Goal: Navigation & Orientation: Find specific page/section

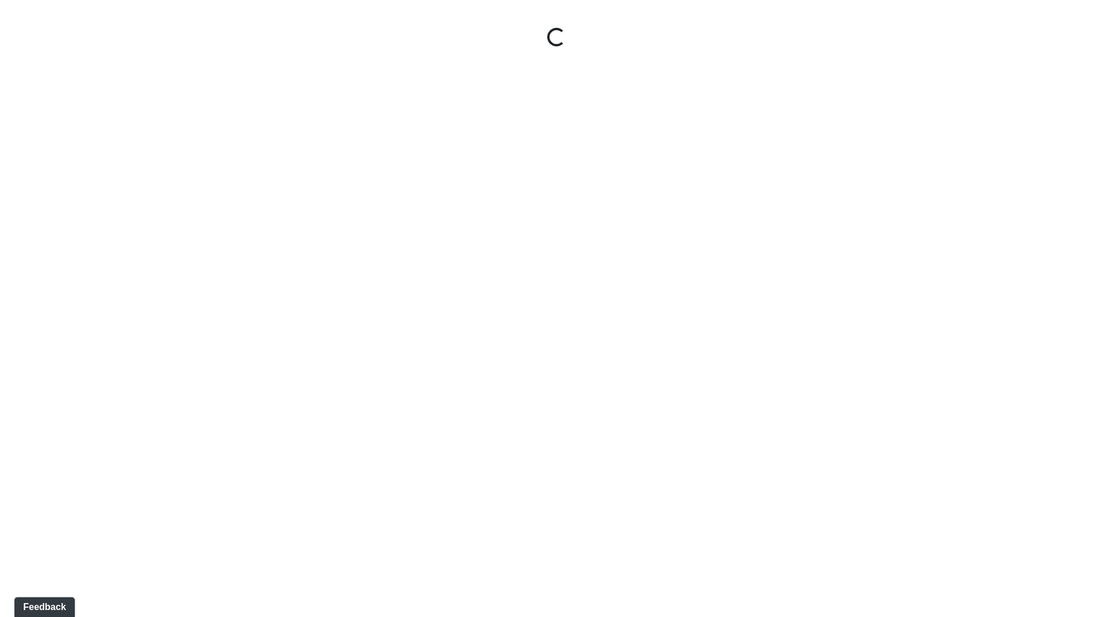
select select "ok5a3DN5DKaykbBBEtg6DG"
select select "wudMmRUKkNcJxyDemVtr2M"
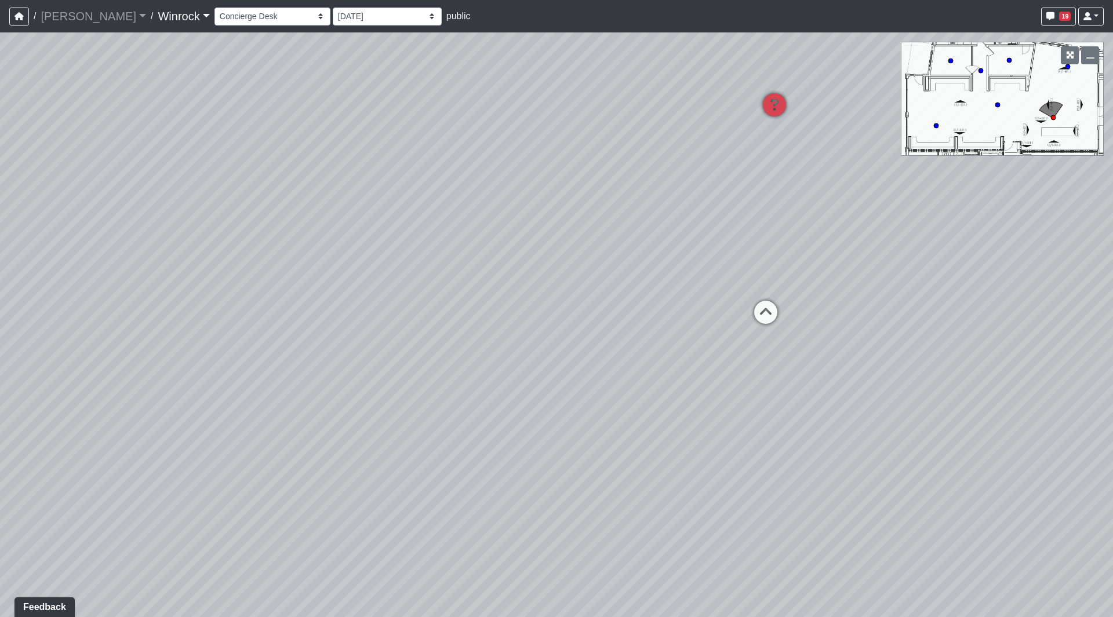
click at [158, 13] on link "Winrock" at bounding box center [184, 16] width 52 height 23
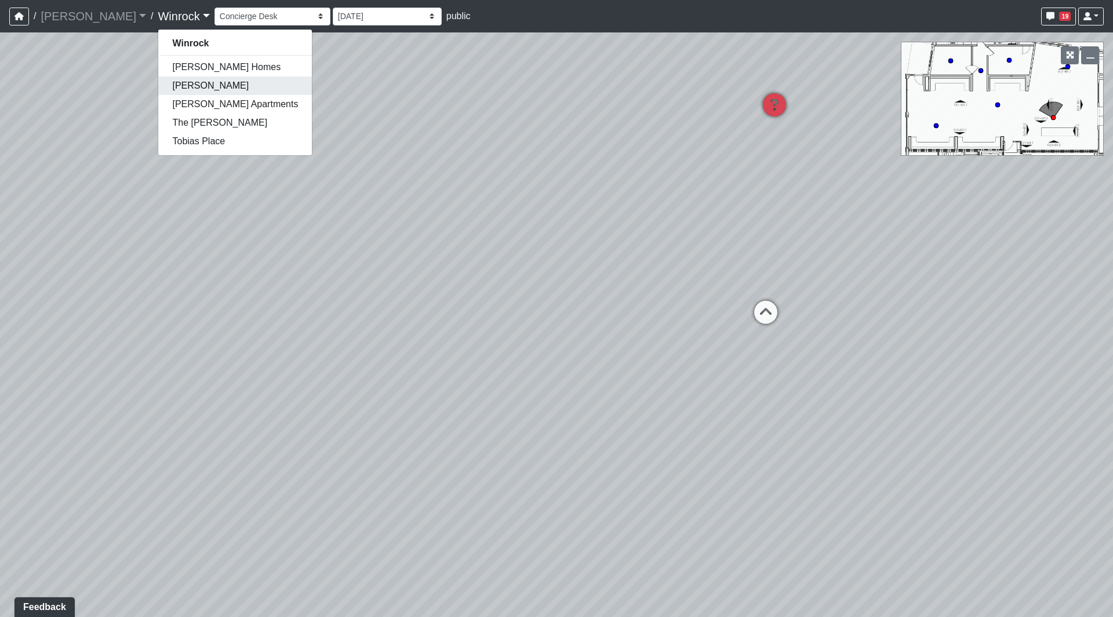
click at [158, 85] on link "[PERSON_NAME]" at bounding box center [235, 86] width 154 height 19
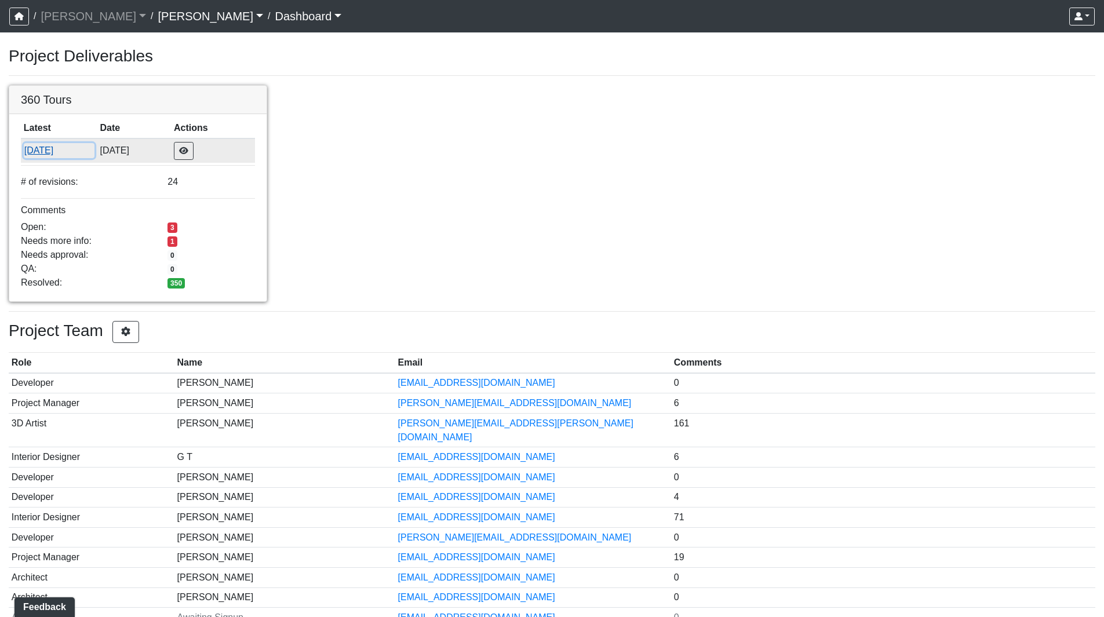
click at [55, 150] on button "[DATE]" at bounding box center [59, 150] width 71 height 15
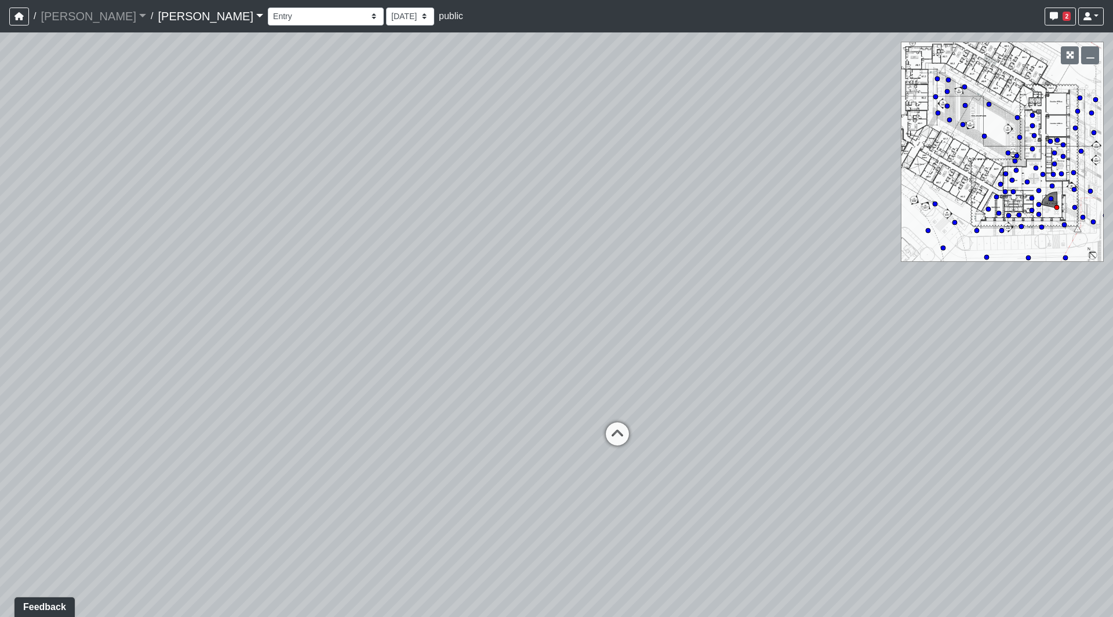
drag, startPoint x: 891, startPoint y: 376, endPoint x: 631, endPoint y: 322, distance: 265.8
click at [611, 336] on div "Loading... Seating Loading... Workroom Entry Loading... Exterior - Leasing Entr…" at bounding box center [556, 324] width 1113 height 585
drag, startPoint x: 448, startPoint y: 180, endPoint x: 507, endPoint y: 220, distance: 71.9
click at [499, 171] on div "Loading... Seating Loading... Workroom Entry Loading... Exterior - Leasing Entr…" at bounding box center [556, 324] width 1113 height 585
click at [530, 293] on div "Loading... Seating Loading... Workroom Entry Loading... Exterior - Leasing Entr…" at bounding box center [556, 324] width 1113 height 585
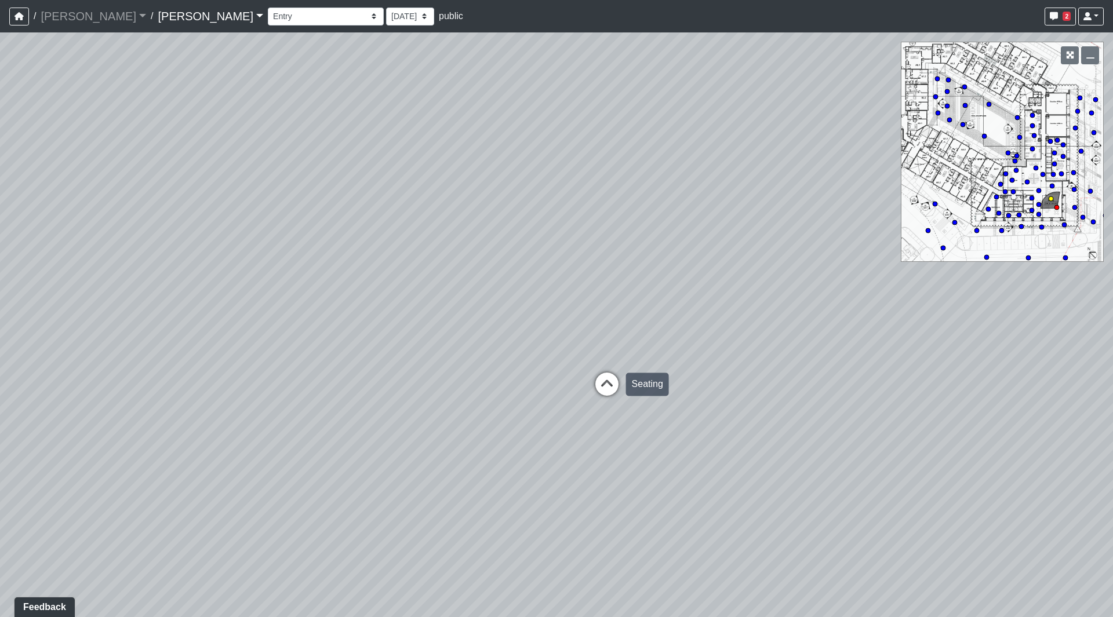
click at [598, 385] on icon at bounding box center [607, 390] width 35 height 35
click at [611, 337] on icon at bounding box center [620, 344] width 35 height 35
select select "at35R39uBZZJJrjGeXQ9Tx"
drag, startPoint x: 345, startPoint y: 259, endPoint x: 704, endPoint y: 274, distance: 358.5
click at [704, 274] on div "Loading... Seating Loading... Workroom Entry Loading... Exterior - Leasing Entr…" at bounding box center [556, 324] width 1113 height 585
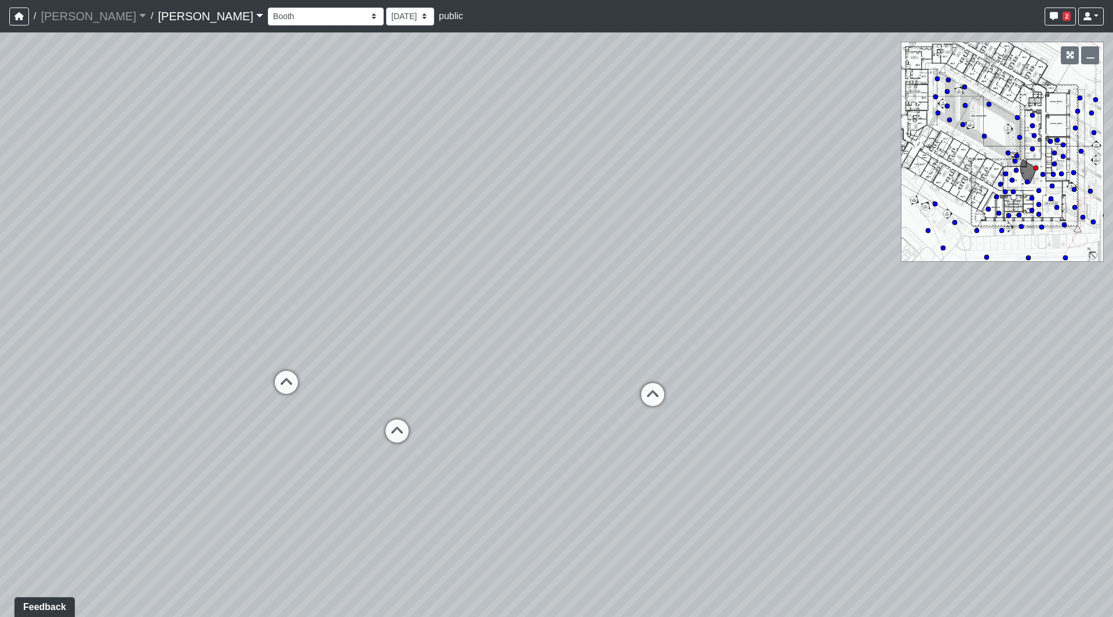
drag, startPoint x: 618, startPoint y: 271, endPoint x: 675, endPoint y: 273, distance: 56.8
click at [694, 271] on div "Loading... Seating Loading... Workroom Entry Loading... Exterior - Leasing Entr…" at bounding box center [556, 324] width 1113 height 585
drag, startPoint x: 357, startPoint y: 284, endPoint x: 454, endPoint y: 312, distance: 101.4
click at [368, 329] on div "Loading... Seating Loading... Workroom Entry Loading... Exterior - Leasing Entr…" at bounding box center [556, 324] width 1113 height 585
drag, startPoint x: 591, startPoint y: 303, endPoint x: 418, endPoint y: 329, distance: 174.7
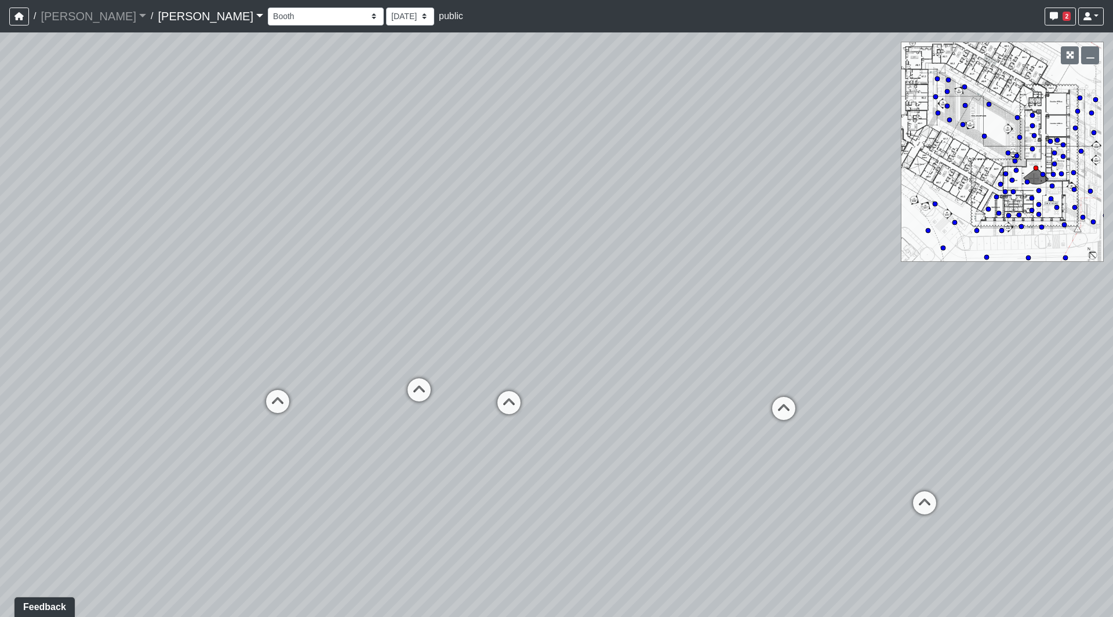
click at [411, 329] on div "Loading... Seating Loading... Workroom Entry Loading... Exterior - Leasing Entr…" at bounding box center [556, 324] width 1113 height 585
drag, startPoint x: 493, startPoint y: 337, endPoint x: 450, endPoint y: 337, distance: 42.3
click at [460, 234] on div "Loading... Seating Loading... Workroom Entry Loading... Exterior - Leasing Entr…" at bounding box center [556, 324] width 1113 height 585
drag, startPoint x: 417, startPoint y: 214, endPoint x: 553, endPoint y: 275, distance: 148.7
click at [568, 278] on div "Loading... Seating Loading... Workroom Entry Loading... Exterior - Leasing Entr…" at bounding box center [556, 324] width 1113 height 585
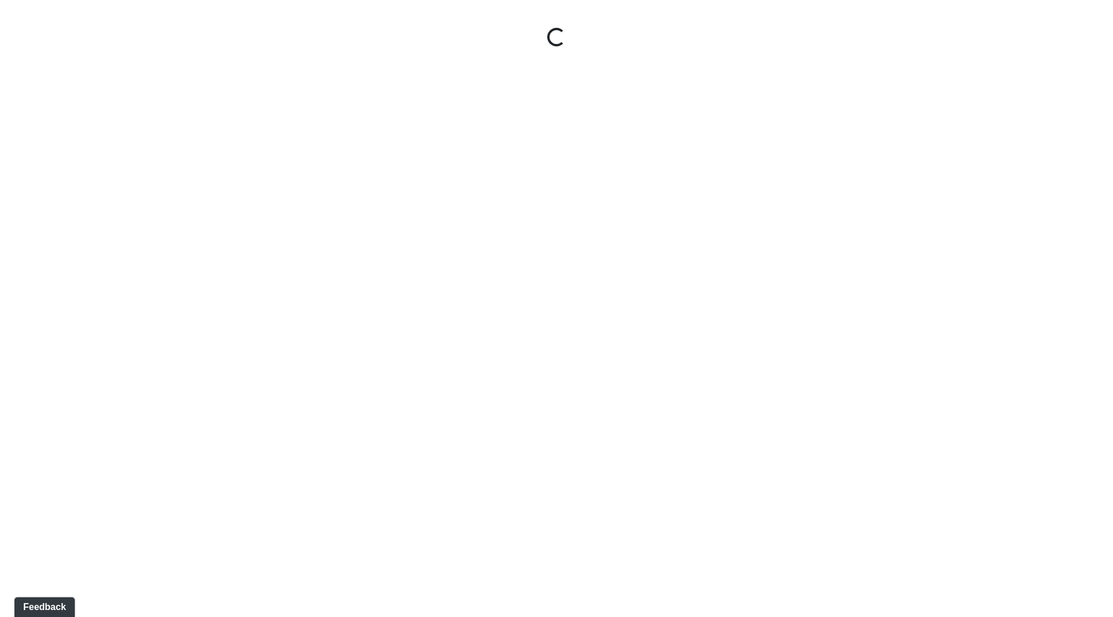
select select "ok5a3DN5DKaykbBBEtg6DG"
select select "wudMmRUKkNcJxyDemVtr2M"
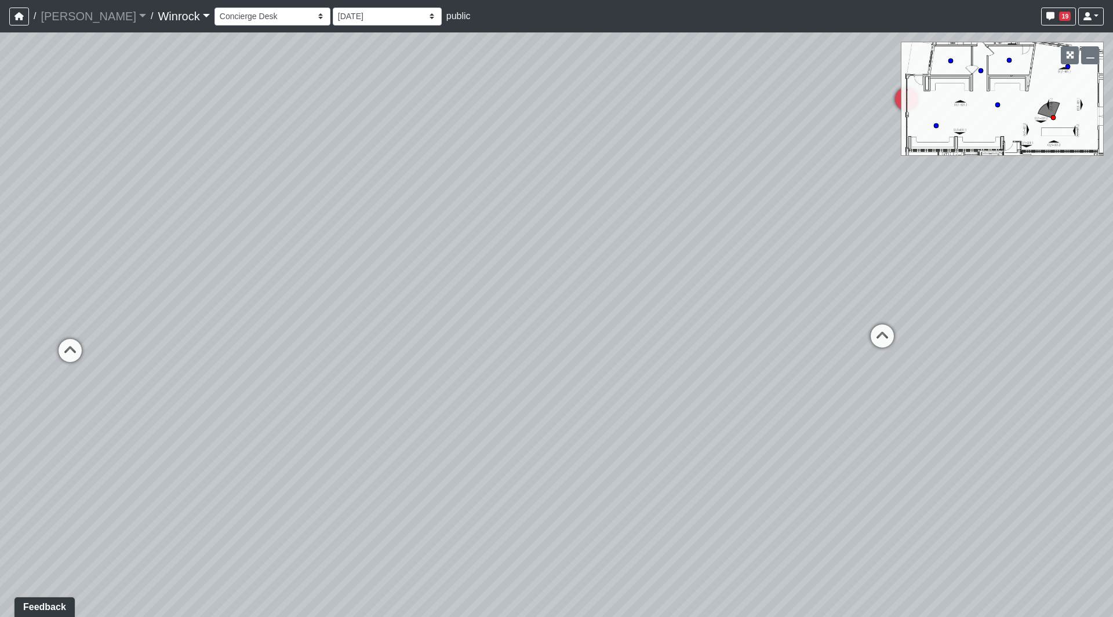
drag, startPoint x: 521, startPoint y: 281, endPoint x: 859, endPoint y: 295, distance: 338.3
click at [859, 295] on div "Loading... Arch Booths 1 Loading... Archway Loading... Created by Kelly Whitely…" at bounding box center [556, 324] width 1113 height 585
drag, startPoint x: 329, startPoint y: 286, endPoint x: 594, endPoint y: 290, distance: 264.9
click at [594, 290] on div "Loading... Arch Booths 1 Loading... Archway Loading... Created by Kelly Whitely…" at bounding box center [556, 324] width 1113 height 585
drag, startPoint x: 498, startPoint y: 260, endPoint x: 496, endPoint y: 310, distance: 50.5
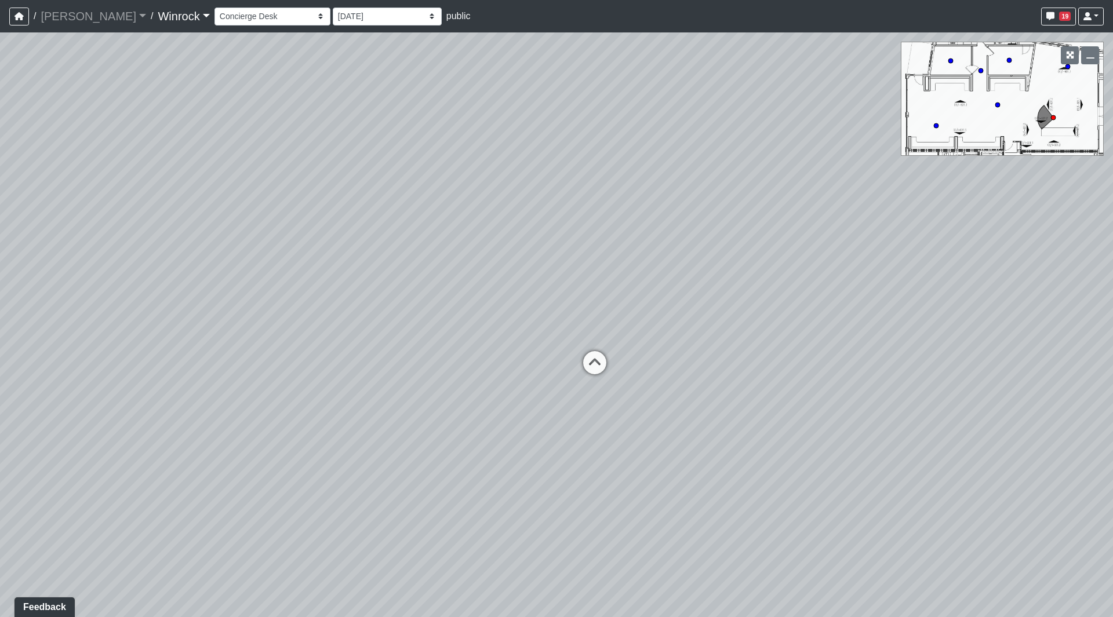
click at [496, 310] on div "Loading... Arch Booths 1 Loading... Archway Loading... Created by Kelly Whitely…" at bounding box center [556, 324] width 1113 height 585
click at [158, 16] on link "Winrock" at bounding box center [184, 16] width 52 height 23
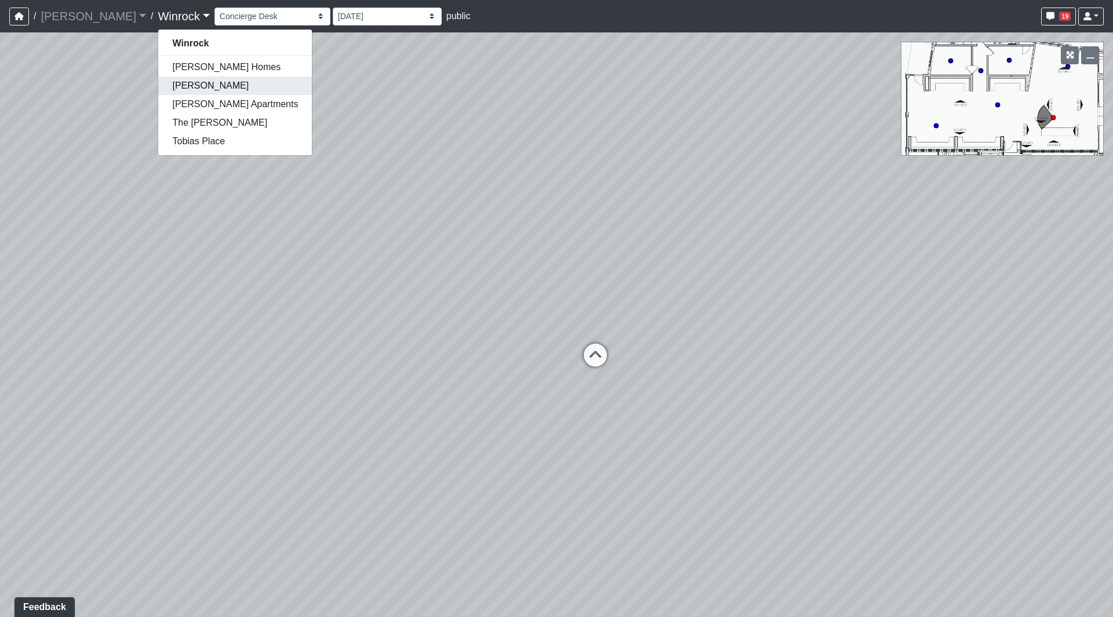
click at [158, 81] on link "Hayden" at bounding box center [235, 86] width 154 height 19
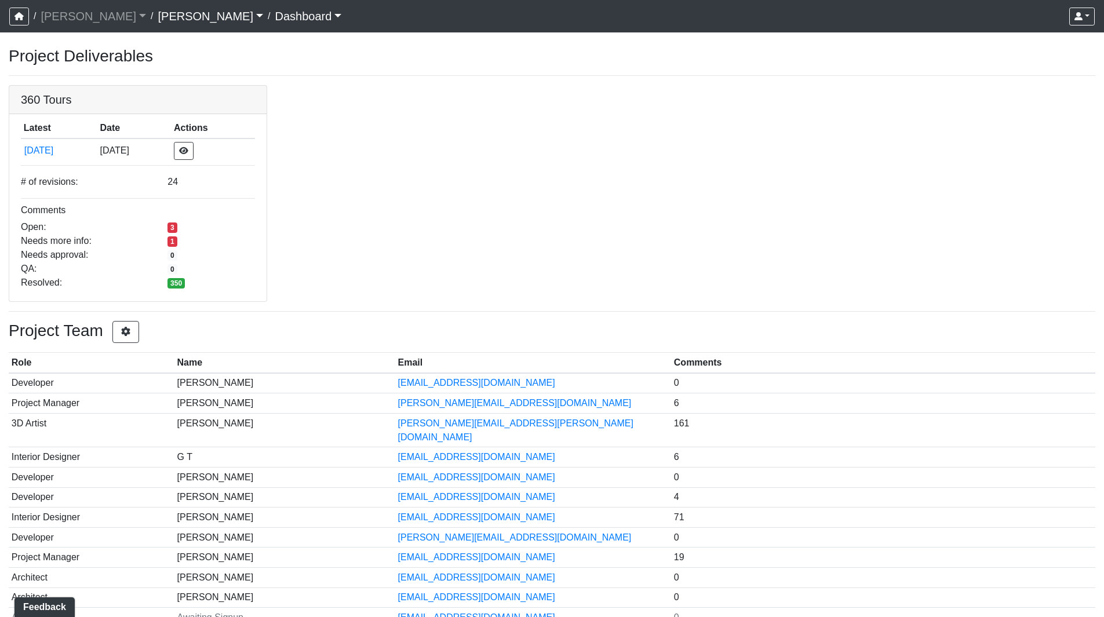
click at [158, 16] on link "Hayden" at bounding box center [211, 16] width 106 height 23
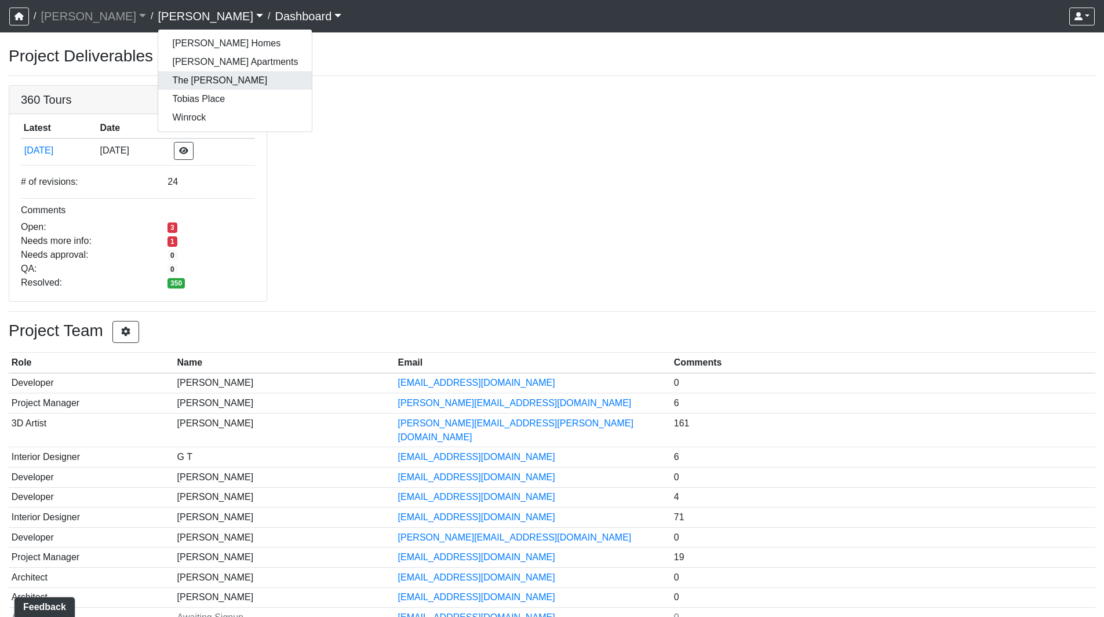
click at [158, 75] on link "The [PERSON_NAME]" at bounding box center [235, 80] width 154 height 19
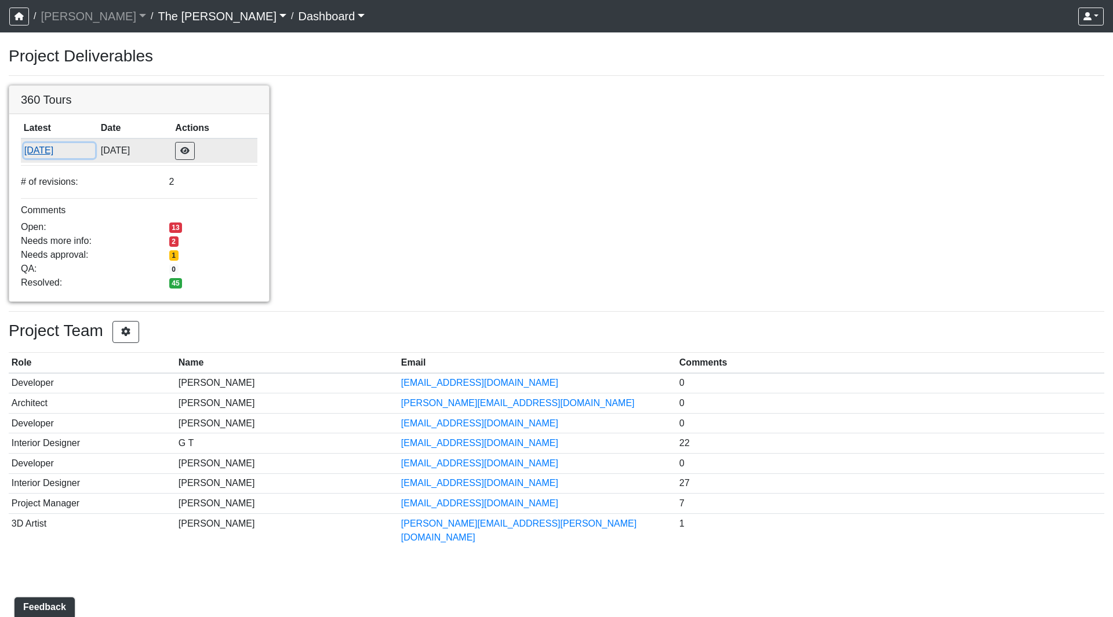
drag, startPoint x: 60, startPoint y: 149, endPoint x: 110, endPoint y: 150, distance: 49.9
click at [60, 148] on button "[DATE]" at bounding box center [59, 150] width 71 height 15
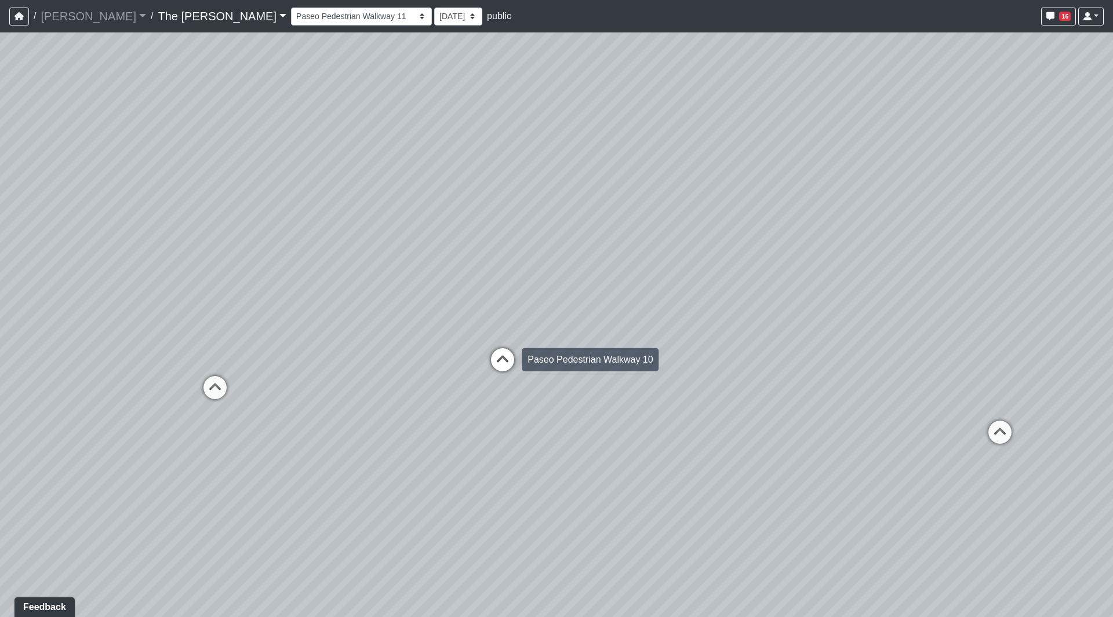
click at [500, 348] on icon at bounding box center [502, 365] width 35 height 35
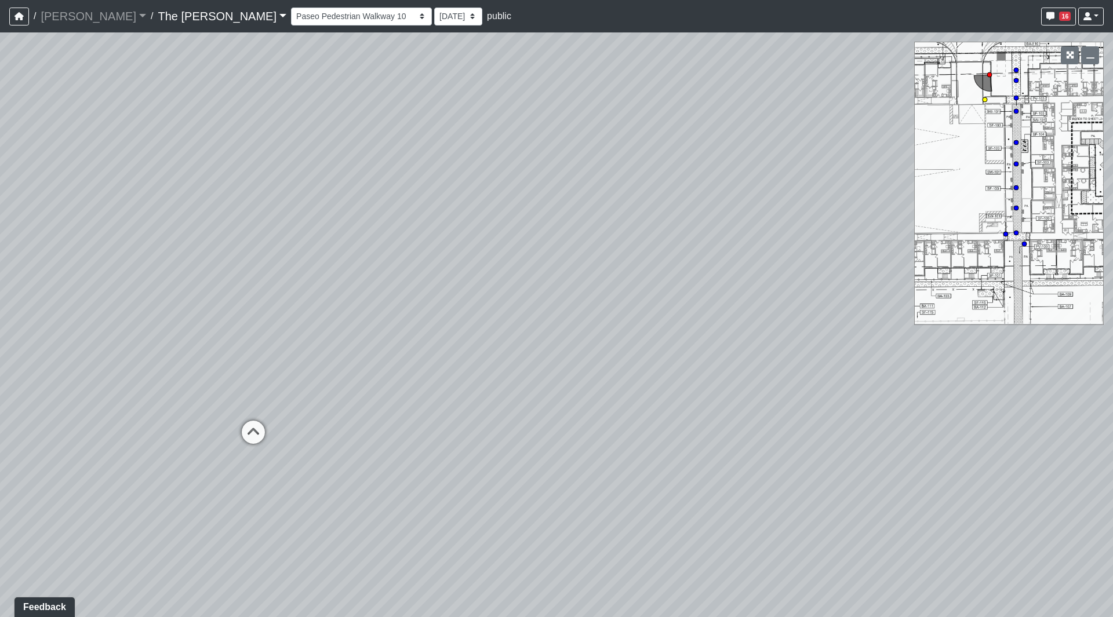
click at [253, 434] on icon at bounding box center [253, 438] width 35 height 35
click at [808, 254] on icon at bounding box center [815, 255] width 35 height 35
select select "2Nc7sr1zEMszU1PxrdwkkY"
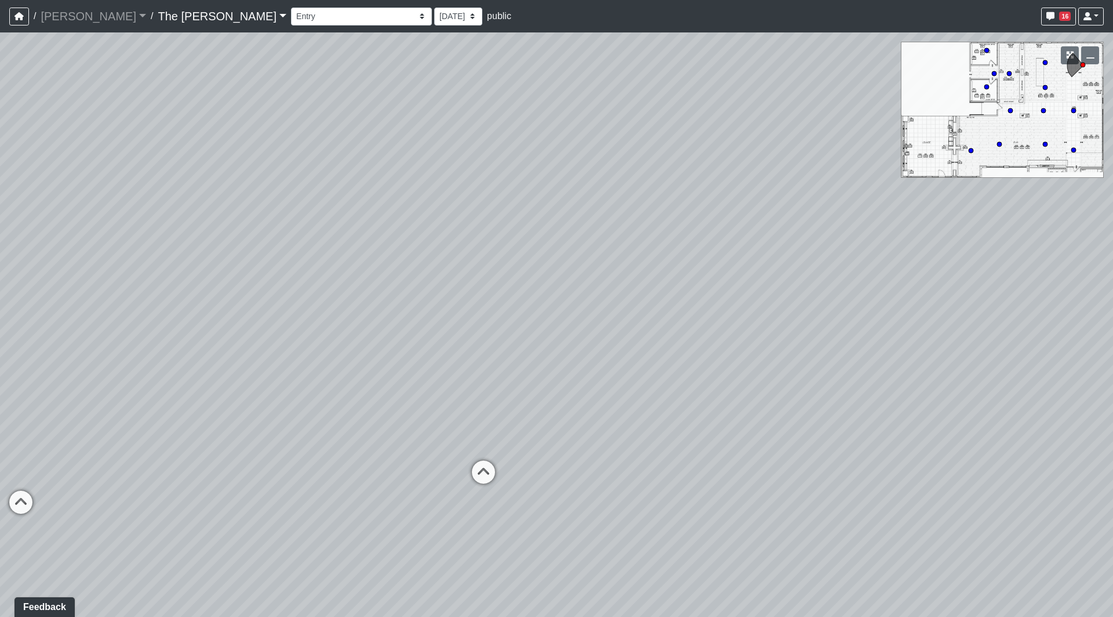
drag, startPoint x: 753, startPoint y: 301, endPoint x: 241, endPoint y: 342, distance: 514.1
click at [241, 342] on div "Loading... Paseo Pedestrian Walkway 9 Loading... Paseo Pedestrian Walkway 10 Lo…" at bounding box center [556, 324] width 1113 height 585
drag, startPoint x: 420, startPoint y: 310, endPoint x: 568, endPoint y: 212, distance: 177.3
click at [642, 212] on div "Loading... Paseo Pedestrian Walkway 9 Loading... Paseo Pedestrian Walkway 10 Lo…" at bounding box center [556, 324] width 1113 height 585
drag, startPoint x: 337, startPoint y: 253, endPoint x: 418, endPoint y: 253, distance: 81.2
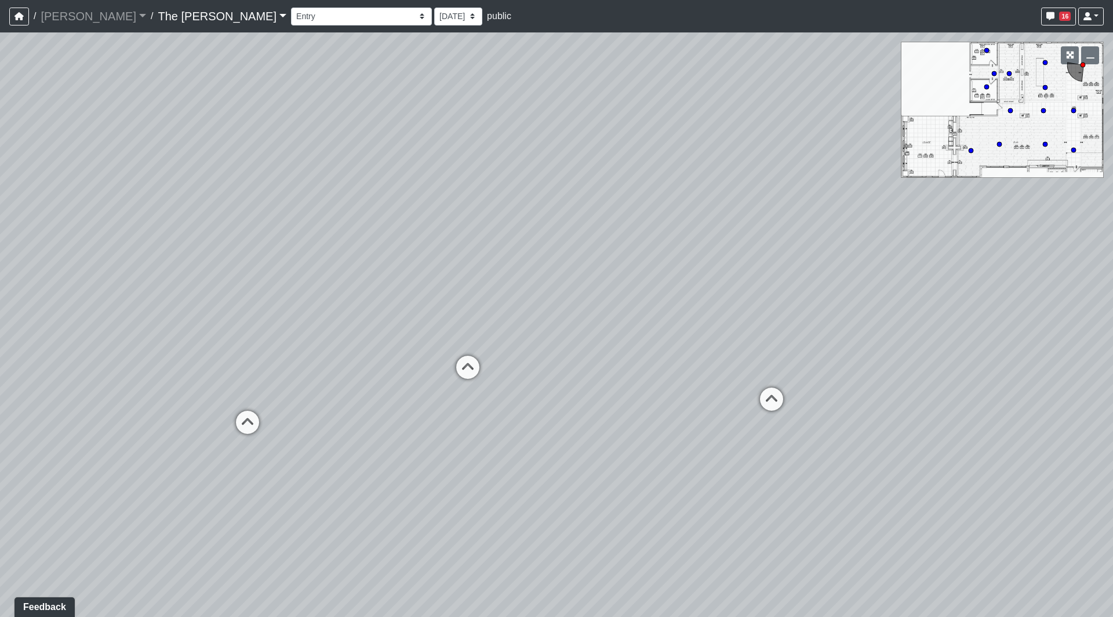
click at [418, 253] on div "Loading... Paseo Pedestrian Walkway 9 Loading... Paseo Pedestrian Walkway 10 Lo…" at bounding box center [556, 324] width 1113 height 585
drag, startPoint x: 231, startPoint y: 258, endPoint x: 485, endPoint y: 267, distance: 254.7
click at [485, 267] on div "Loading... Paseo Pedestrian Walkway 9 Loading... Paseo Pedestrian Walkway 10 Lo…" at bounding box center [556, 324] width 1113 height 585
drag, startPoint x: 557, startPoint y: 252, endPoint x: 215, endPoint y: 395, distance: 370.8
click at [215, 395] on div "Loading... Paseo Pedestrian Walkway 9 Loading... Paseo Pedestrian Walkway 10 Lo…" at bounding box center [556, 324] width 1113 height 585
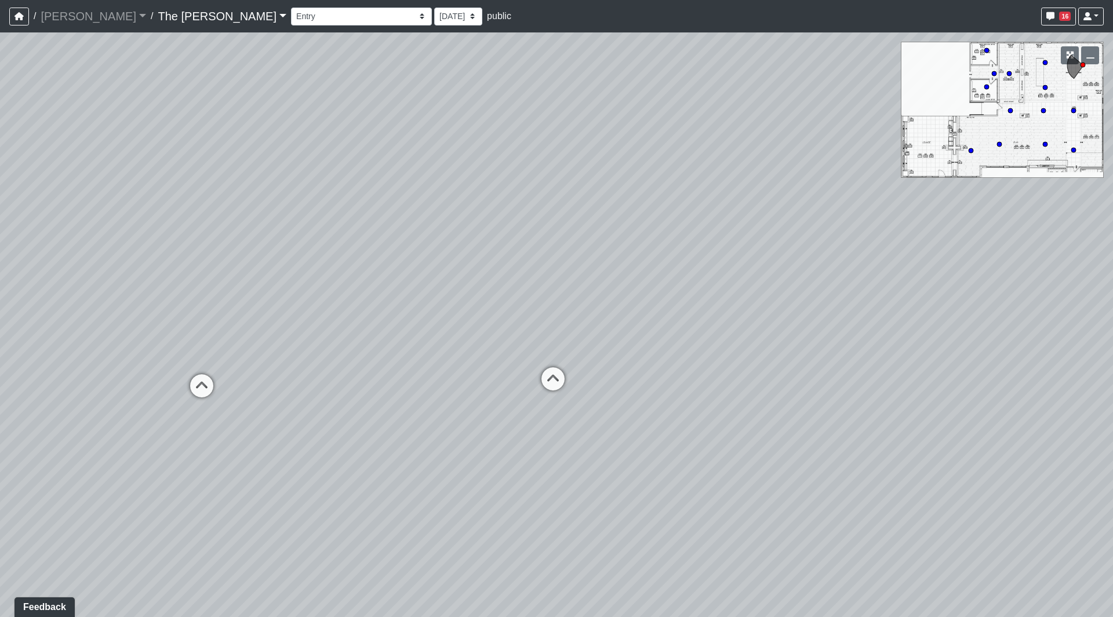
drag, startPoint x: 435, startPoint y: 579, endPoint x: 223, endPoint y: 416, distance: 267.1
click at [223, 416] on div "Loading... Paseo Pedestrian Walkway 9 Loading... Paseo Pedestrian Walkway 10 Lo…" at bounding box center [556, 324] width 1113 height 585
